Goal: Task Accomplishment & Management: Use online tool/utility

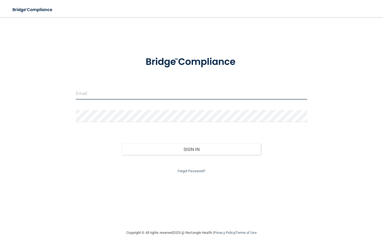
click at [224, 96] on input "email" at bounding box center [191, 93] width 231 height 12
type input "aworthington.aw@gmail.com"
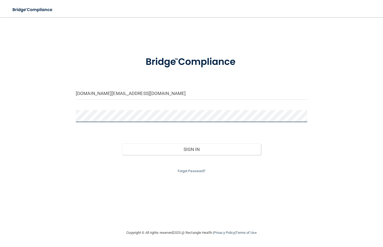
click at [122, 143] on button "Sign In" at bounding box center [191, 149] width 139 height 12
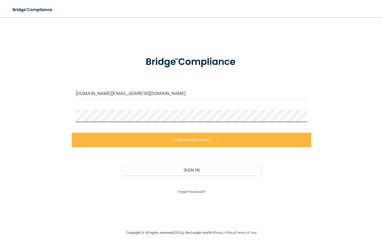
click at [49, 115] on div "aworthington.aw@gmail.com Invalid email/password. You don't have permission to …" at bounding box center [192, 123] width 362 height 201
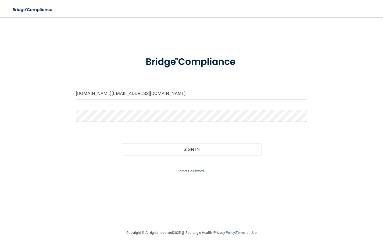
click at [122, 143] on button "Sign In" at bounding box center [191, 149] width 139 height 12
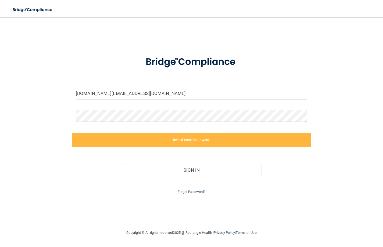
click at [33, 118] on div "aworthington.aw@gmail.com Invalid email/password. You don't have permission to …" at bounding box center [192, 123] width 362 height 201
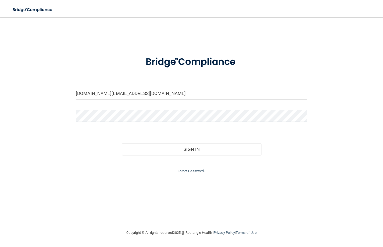
click at [122, 143] on button "Sign In" at bounding box center [191, 149] width 139 height 12
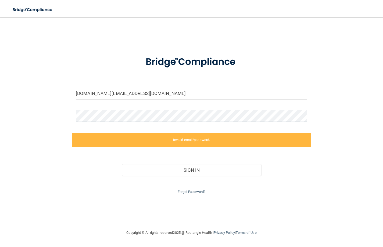
click at [41, 119] on div "aworthington.aw@gmail.com Invalid email/password. You don't have permission to …" at bounding box center [192, 123] width 362 height 201
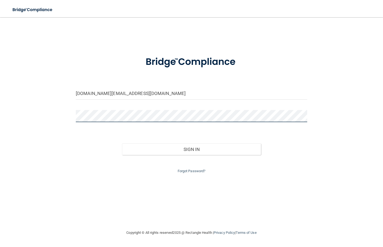
click at [122, 143] on button "Sign In" at bounding box center [191, 149] width 139 height 12
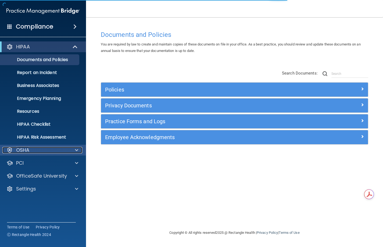
click at [44, 150] on div "OSHA" at bounding box center [35, 150] width 67 height 6
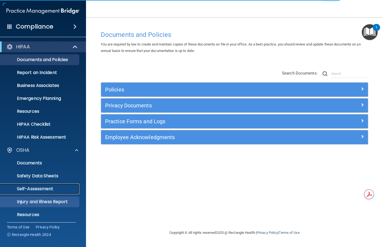
drag, startPoint x: 48, startPoint y: 191, endPoint x: 55, endPoint y: 182, distance: 11.4
click at [48, 191] on p "Self-Assessment" at bounding box center [39, 188] width 73 height 5
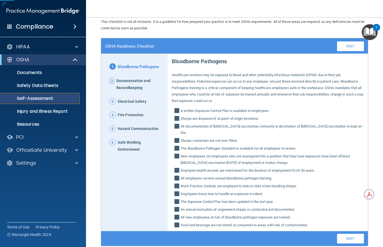
scroll to position [31, 0]
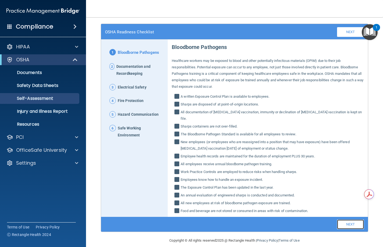
drag, startPoint x: 341, startPoint y: 216, endPoint x: 337, endPoint y: 214, distance: 3.9
click at [340, 219] on link "Next" at bounding box center [350, 224] width 27 height 10
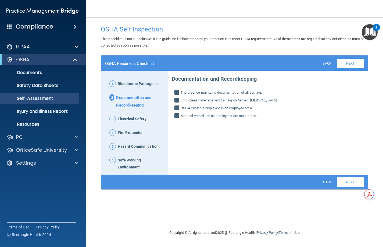
click at [132, 80] on span "Bloodborne Pathogens" at bounding box center [138, 83] width 40 height 7
click at [328, 178] on link "Back" at bounding box center [327, 182] width 17 height 8
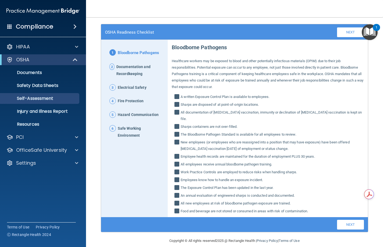
scroll to position [31, 0]
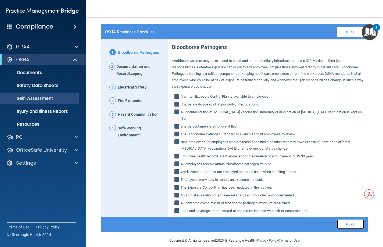
click at [346, 219] on link "Next" at bounding box center [350, 224] width 27 height 10
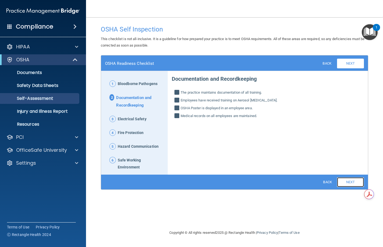
scroll to position [0, 0]
click at [347, 177] on link "Next" at bounding box center [350, 182] width 27 height 10
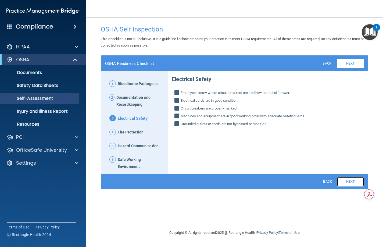
click at [353, 177] on link "Next" at bounding box center [350, 182] width 27 height 10
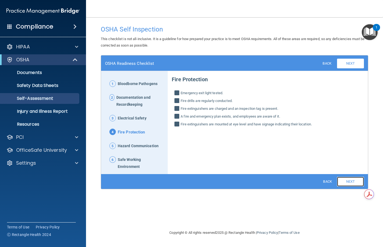
click at [346, 177] on link "Next" at bounding box center [350, 182] width 27 height 10
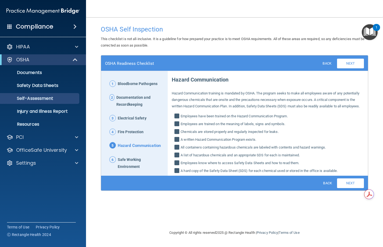
drag, startPoint x: 146, startPoint y: 160, endPoint x: 160, endPoint y: 162, distance: 14.8
click at [146, 160] on span "Safe Working Environment" at bounding box center [141, 163] width 46 height 14
click at [344, 181] on link "Next" at bounding box center [350, 183] width 27 height 10
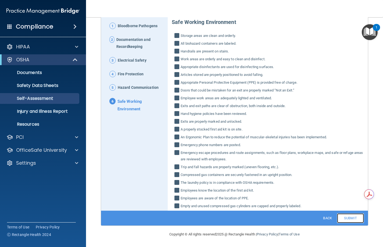
scroll to position [58, 0]
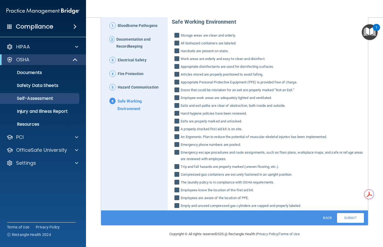
click at [136, 72] on span "Fire Protection" at bounding box center [131, 73] width 26 height 7
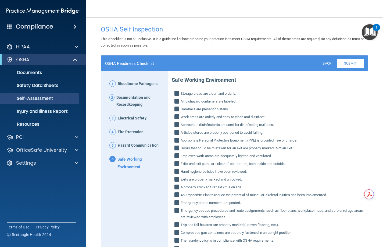
click at [26, 27] on h4 "Compliance" at bounding box center [34, 27] width 37 height 8
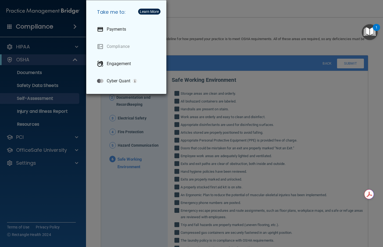
click at [29, 163] on div "Take me to: Payments Compliance Engagement Cyber Quant" at bounding box center [191, 123] width 383 height 247
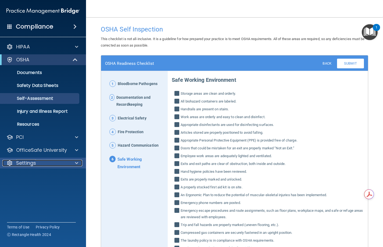
click at [33, 165] on p "Settings" at bounding box center [26, 163] width 20 height 6
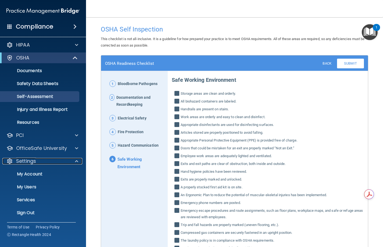
scroll to position [2, 0]
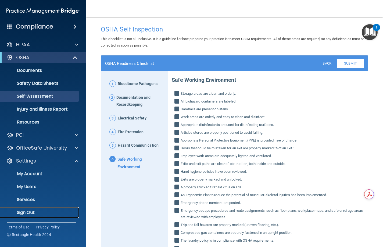
click at [34, 216] on link "Sign Out" at bounding box center [37, 212] width 85 height 11
